Goal: Navigation & Orientation: Find specific page/section

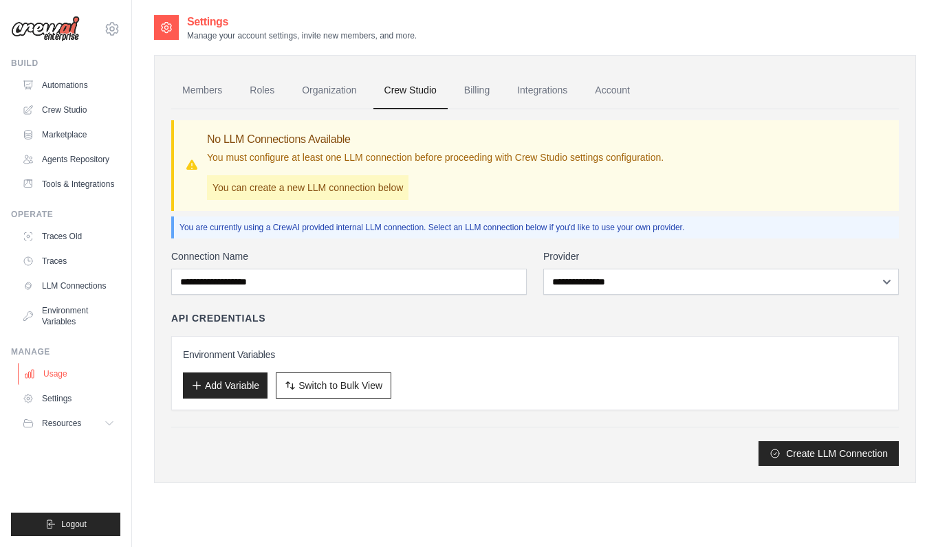
click at [37, 382] on link "Usage" at bounding box center [70, 374] width 104 height 22
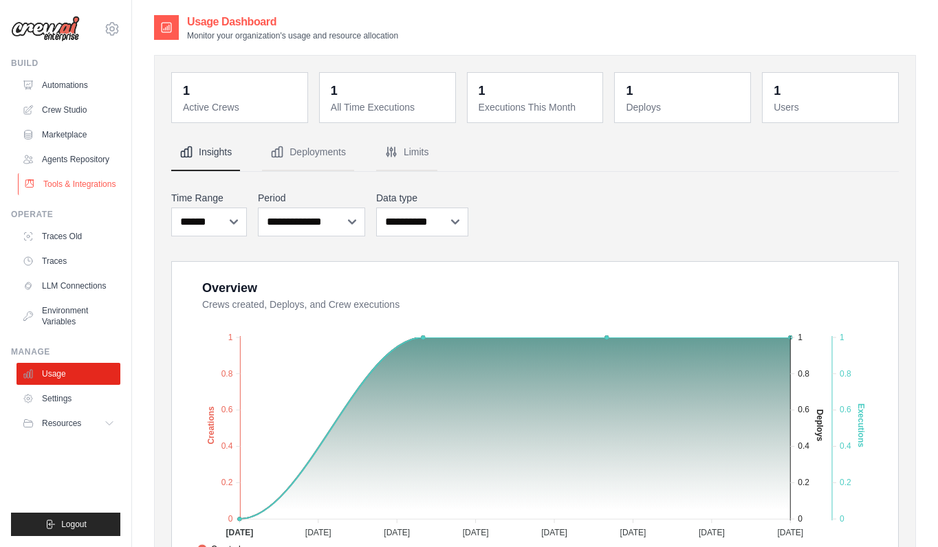
click at [82, 177] on link "Tools & Integrations" at bounding box center [70, 184] width 104 height 22
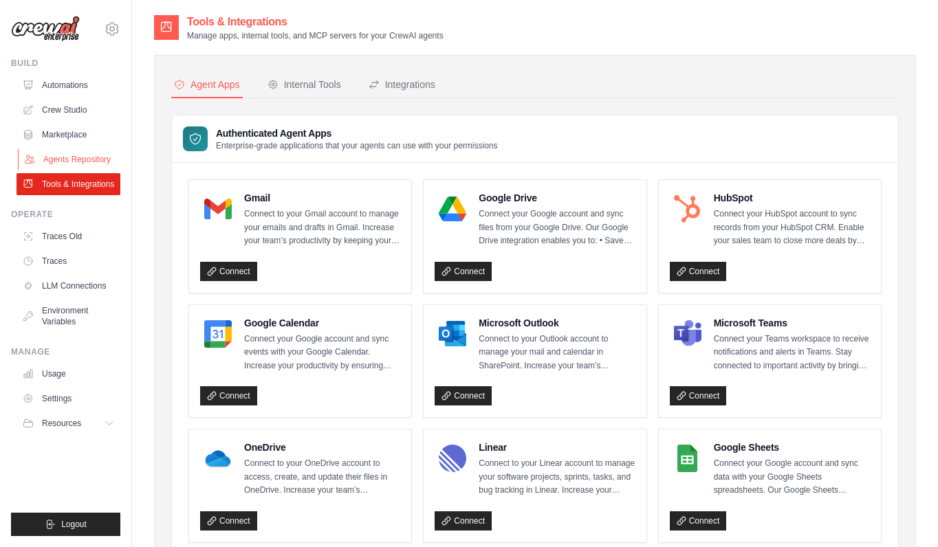
click at [78, 162] on link "Agents Repository" at bounding box center [70, 160] width 104 height 22
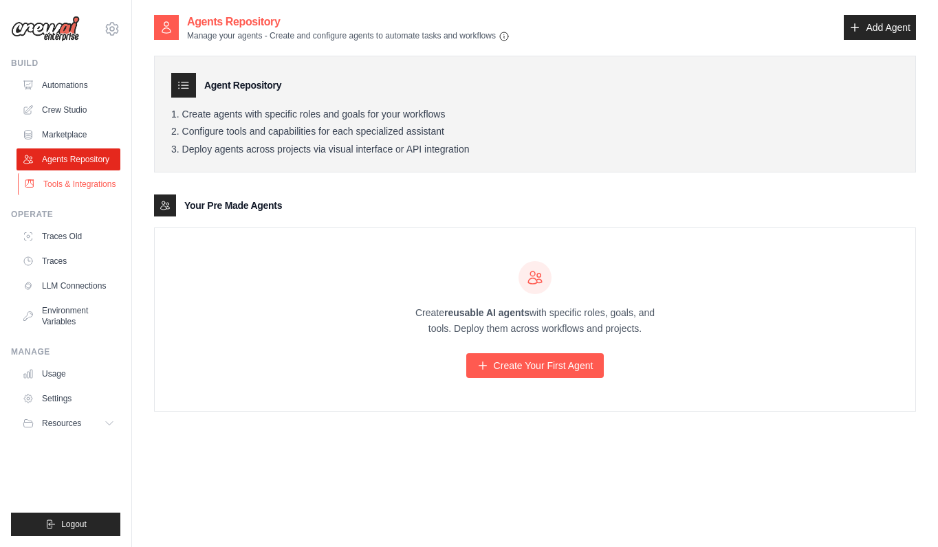
click at [72, 185] on link "Tools & Integrations" at bounding box center [70, 184] width 104 height 22
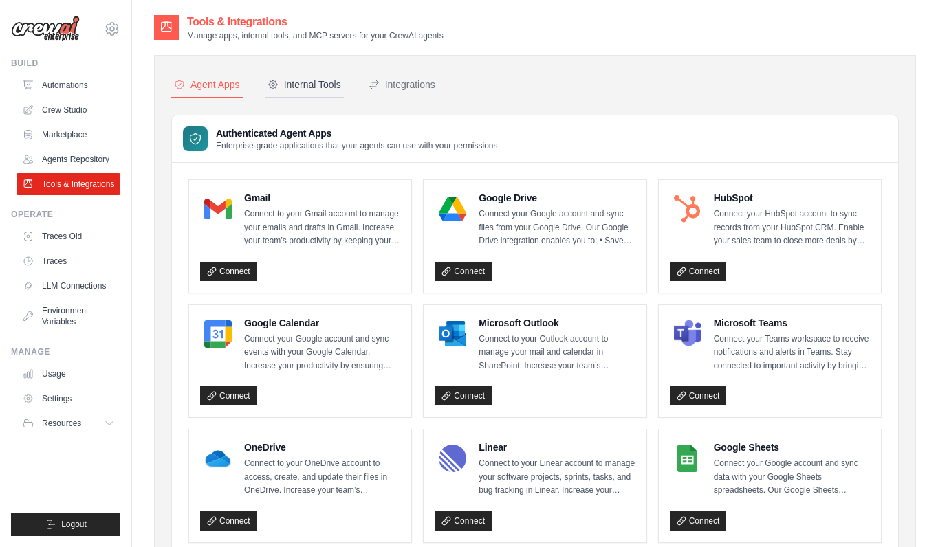
click at [305, 85] on div "Internal Tools" at bounding box center [304, 85] width 74 height 14
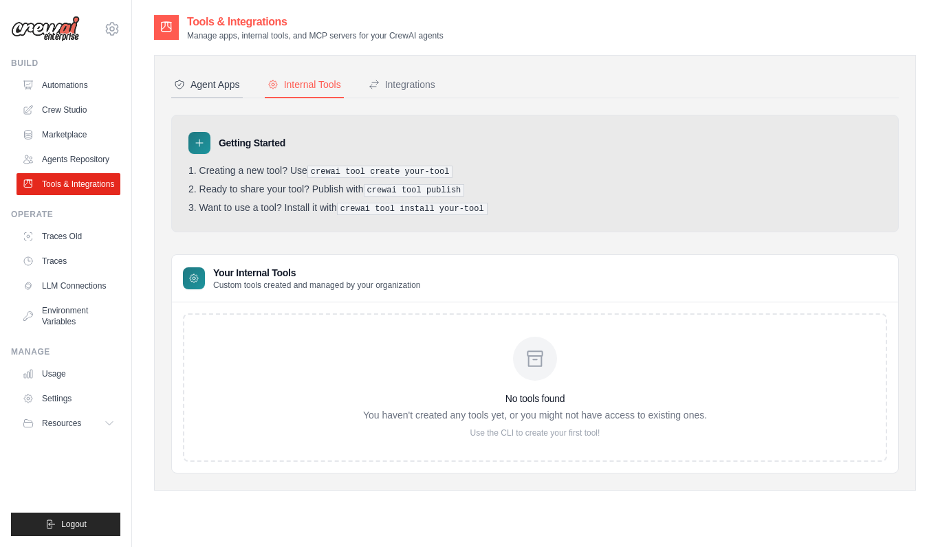
click at [239, 89] on div "Agent Apps" at bounding box center [207, 85] width 66 height 14
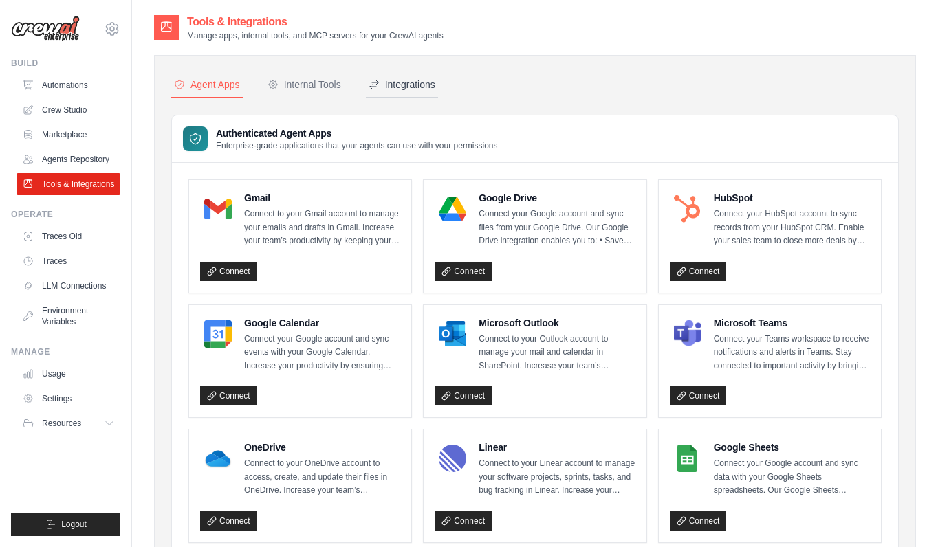
click at [414, 91] on div "Integrations" at bounding box center [402, 85] width 67 height 14
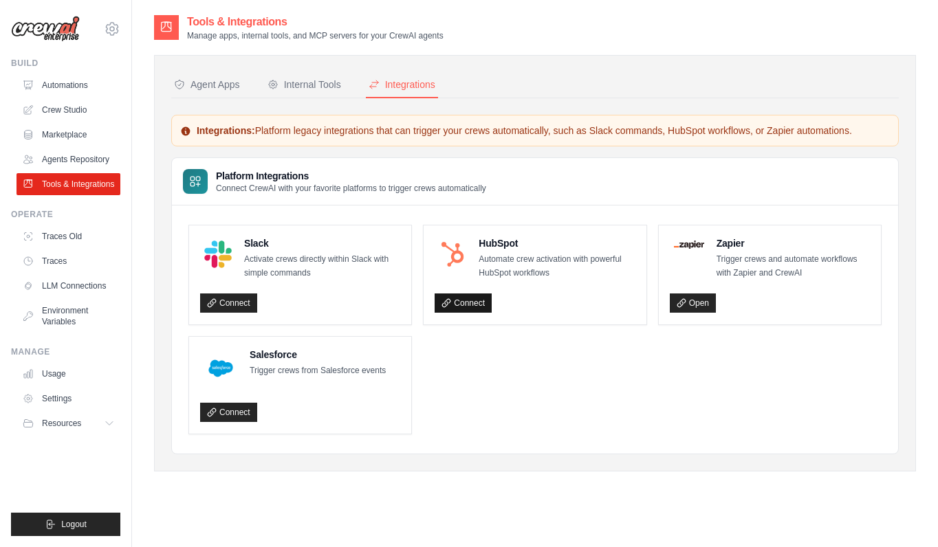
click at [467, 301] on link "Connect" at bounding box center [463, 303] width 57 height 19
